Goal: Navigation & Orientation: Find specific page/section

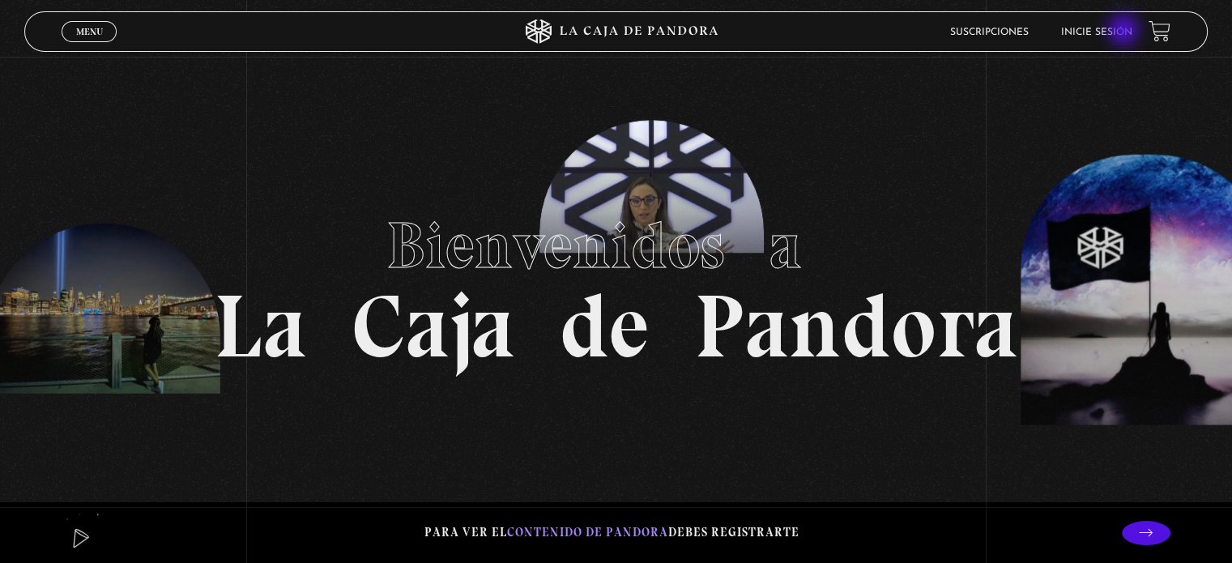
click at [1126, 32] on link "Inicie sesión" at bounding box center [1096, 33] width 71 height 10
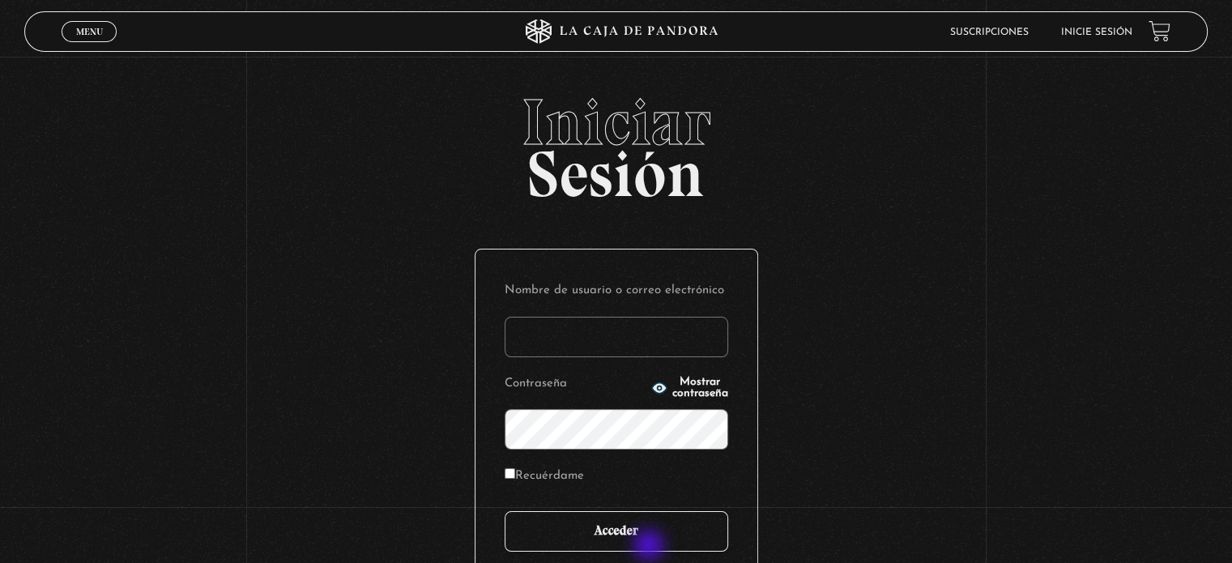
type input "[EMAIL_ADDRESS][DOMAIN_NAME]"
click at [650, 547] on input "Acceder" at bounding box center [615, 531] width 223 height 40
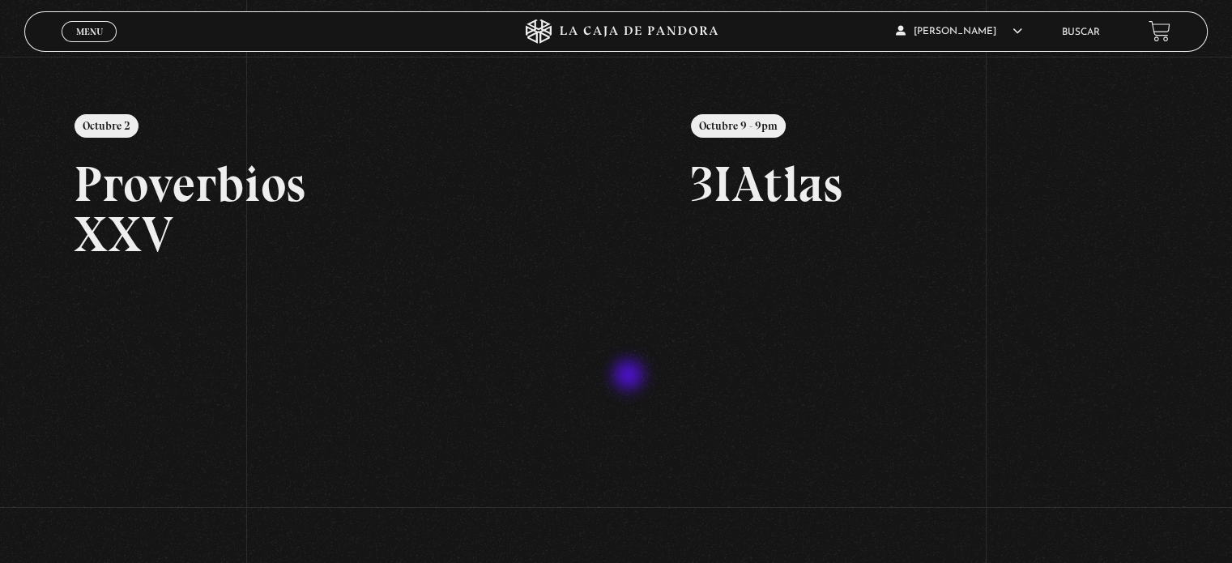
scroll to position [164, 0]
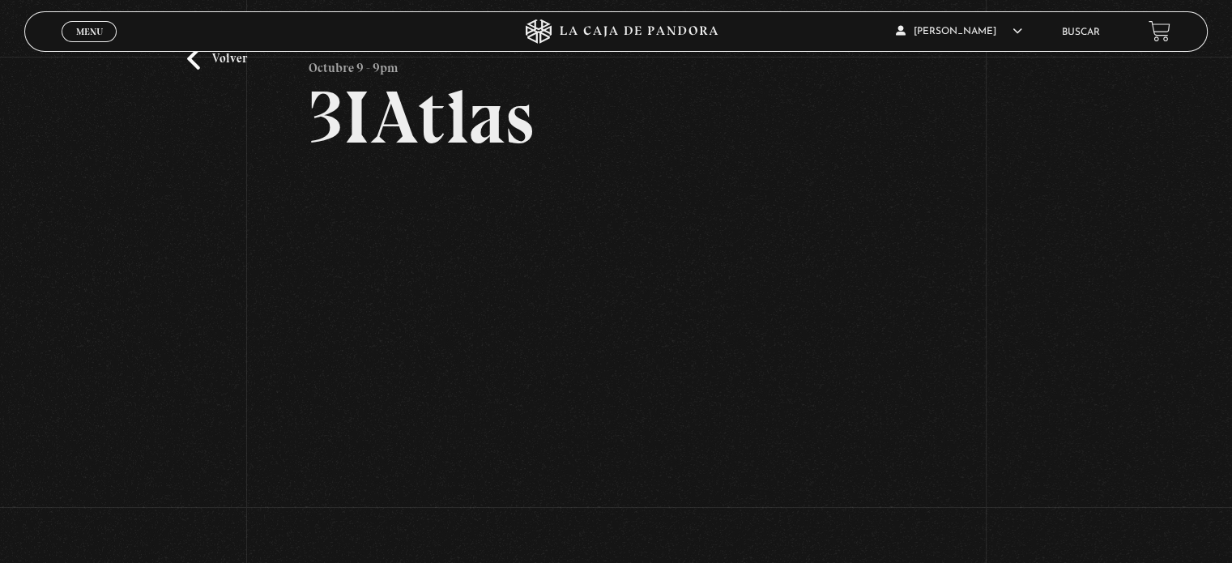
scroll to position [97, 0]
